Goal: Task Accomplishment & Management: Manage account settings

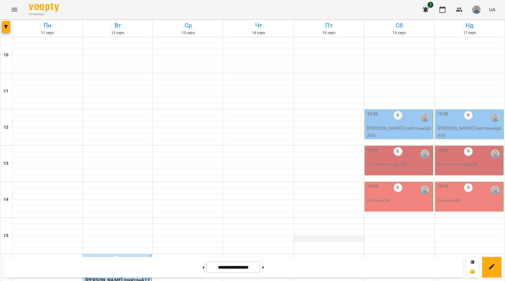
scroll to position [210, 0]
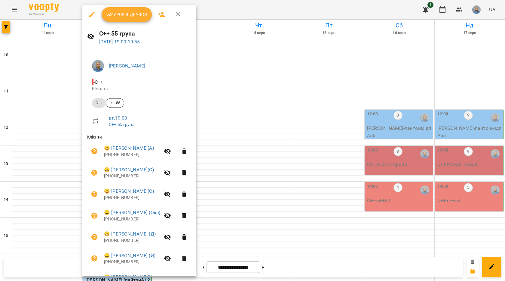
click at [132, 18] on button "Урок відбувся" at bounding box center [127, 14] width 51 height 14
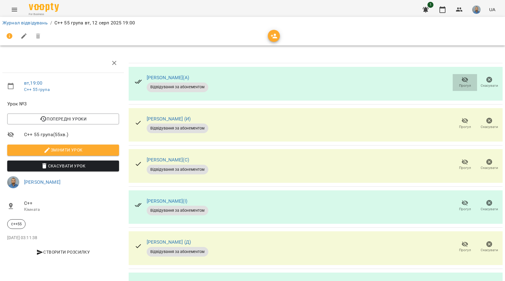
click at [462, 79] on icon "button" at bounding box center [465, 80] width 7 height 6
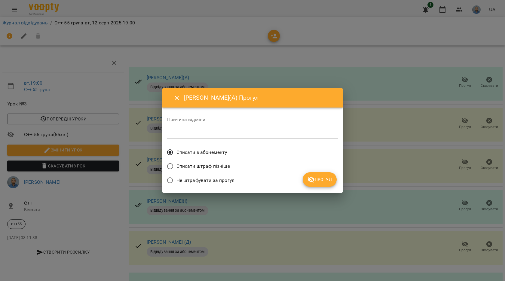
click at [325, 179] on span "Прогул" at bounding box center [320, 179] width 24 height 7
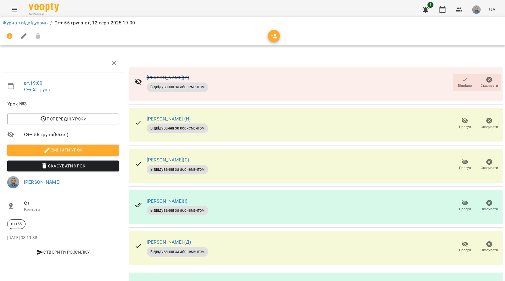
click at [461, 128] on span "Прогул" at bounding box center [465, 126] width 12 height 5
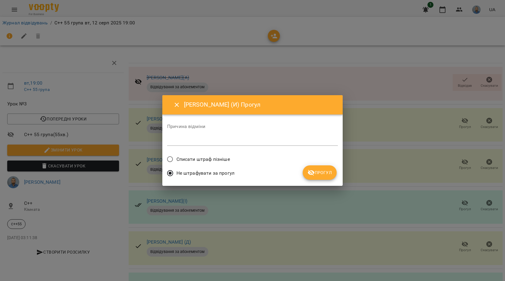
click at [332, 171] on span "Прогул" at bounding box center [320, 172] width 24 height 7
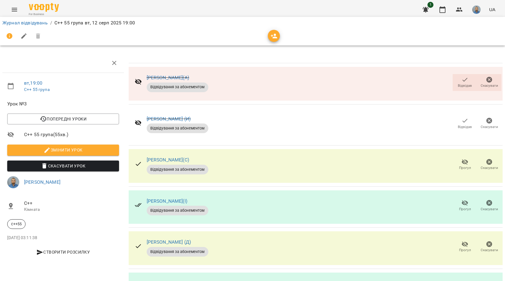
click at [462, 161] on icon "button" at bounding box center [465, 162] width 7 height 6
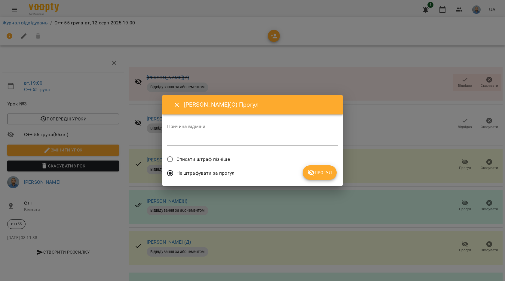
click at [307, 168] on button "Прогул" at bounding box center [320, 172] width 34 height 14
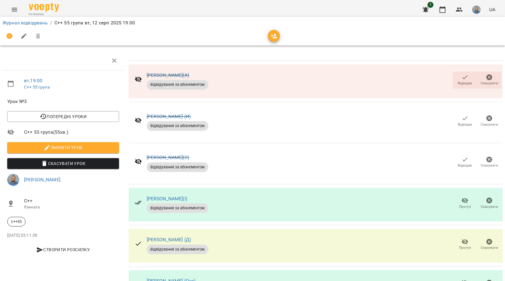
scroll to position [79, 0]
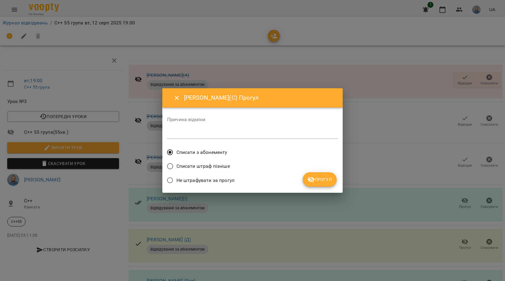
click at [324, 181] on span "Прогул" at bounding box center [320, 179] width 24 height 7
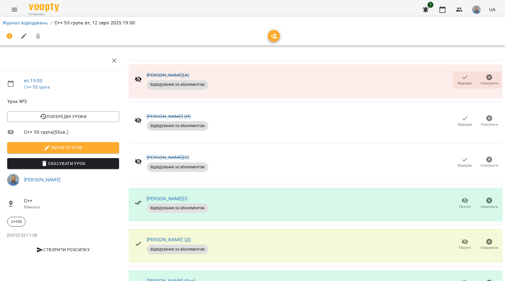
scroll to position [0, 0]
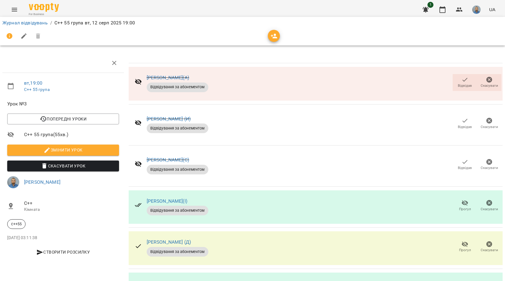
click at [458, 85] on span "Відвідав" at bounding box center [465, 85] width 14 height 5
